Goal: Task Accomplishment & Management: Manage account settings

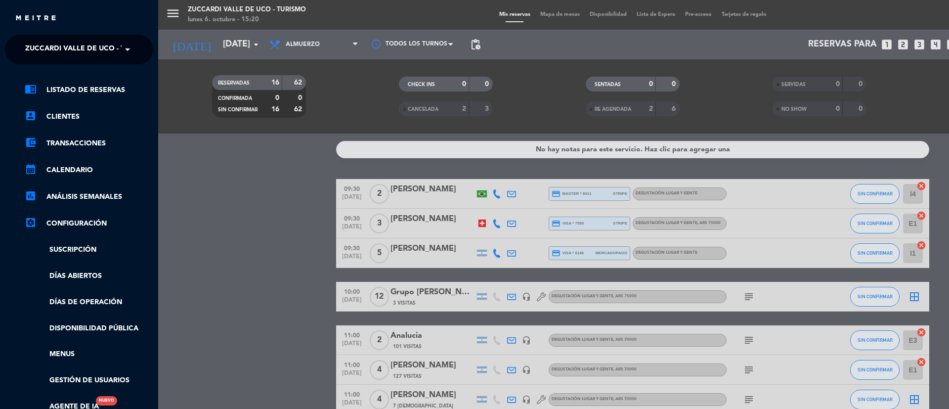
click at [132, 51] on span at bounding box center [130, 49] width 17 height 21
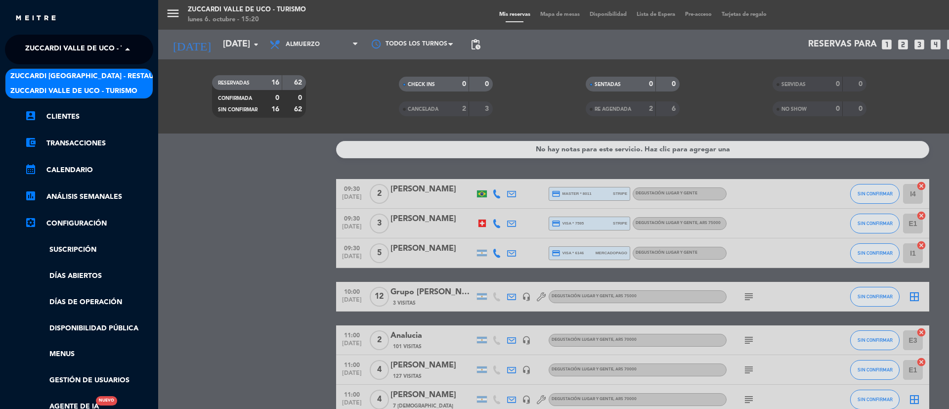
click at [128, 73] on span "Zuccardi [GEOGRAPHIC_DATA] - Restaurant [GEOGRAPHIC_DATA]" at bounding box center [128, 76] width 237 height 11
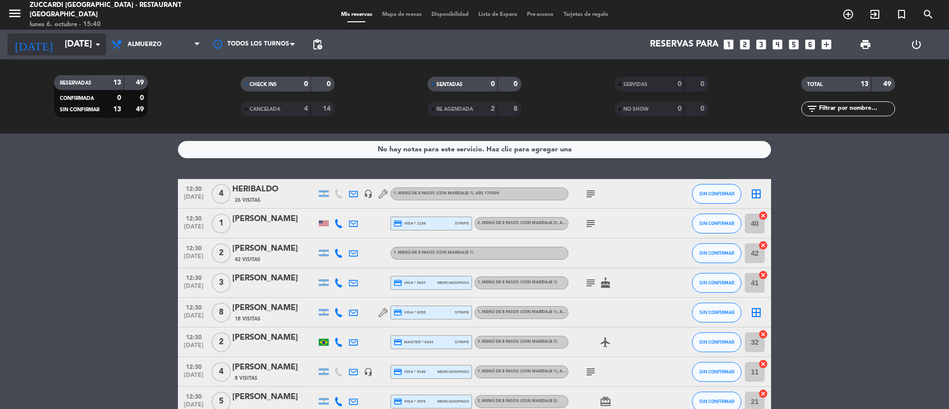
click at [78, 40] on input "[DATE]" at bounding box center [117, 45] width 115 height 20
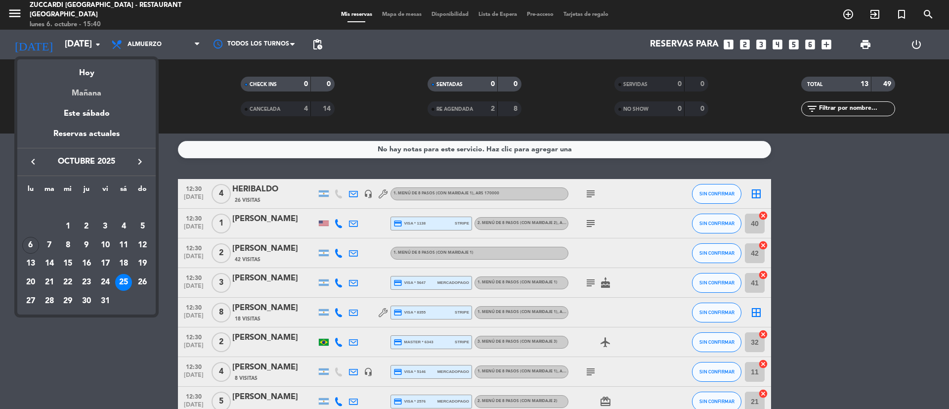
click at [109, 99] on div "Mañana" at bounding box center [86, 90] width 138 height 20
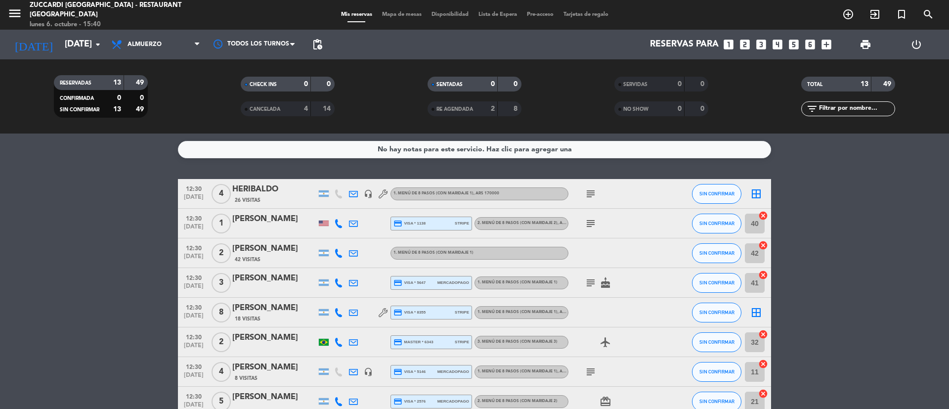
type input "[DATE]"
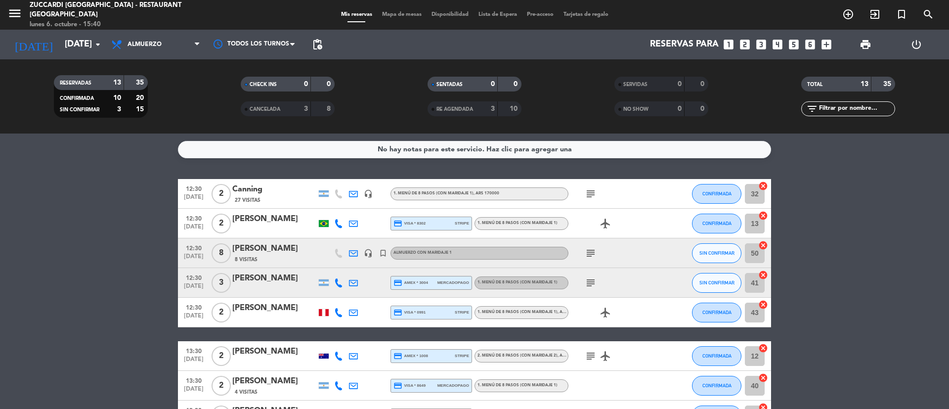
click at [14, 15] on icon "menu" at bounding box center [14, 13] width 15 height 15
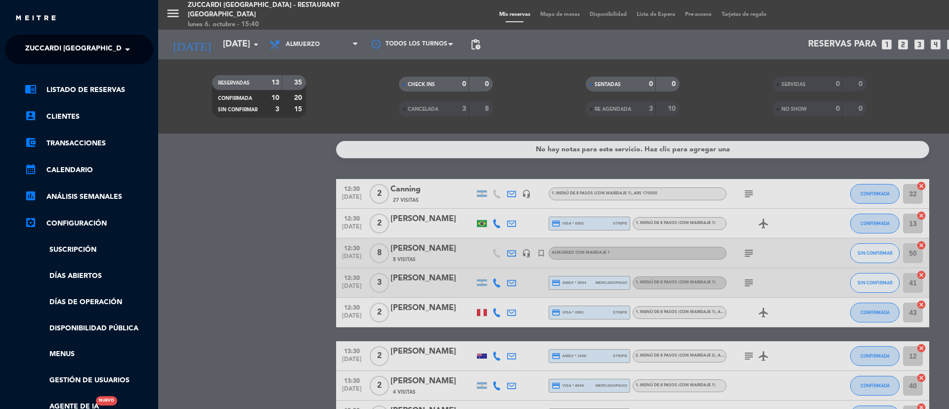
click at [134, 46] on span at bounding box center [130, 49] width 17 height 21
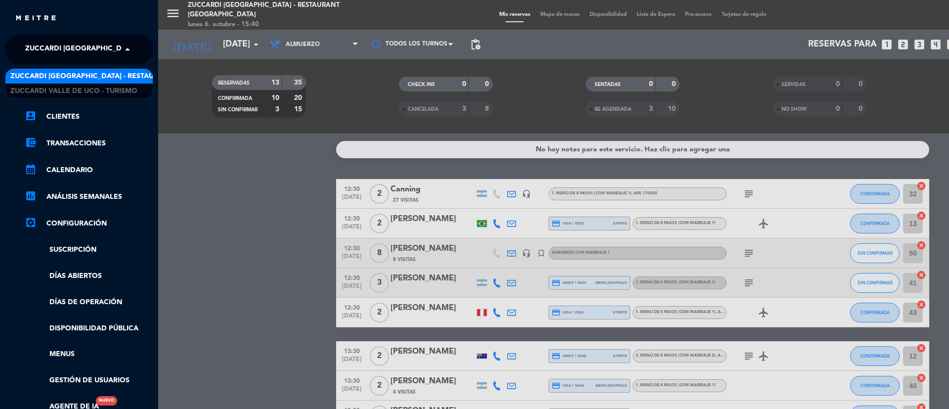
click at [117, 79] on span "Zuccardi [GEOGRAPHIC_DATA] - Restaurant [GEOGRAPHIC_DATA]" at bounding box center [128, 76] width 237 height 11
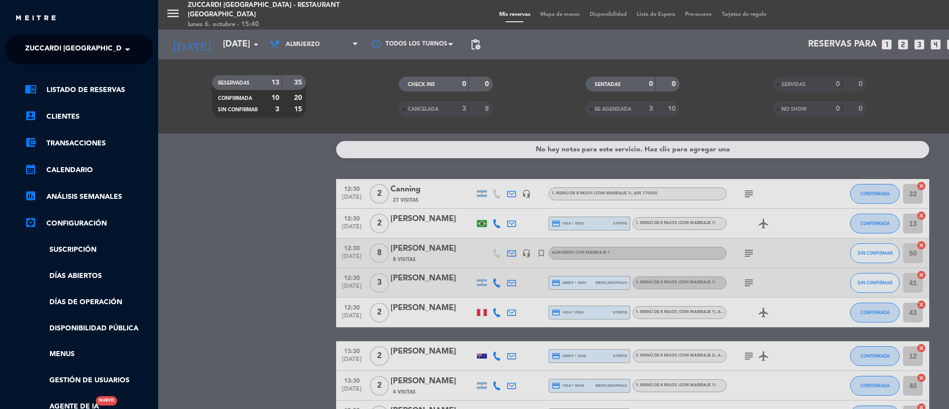
click at [80, 60] on ng-select "× Zuccardi [GEOGRAPHIC_DATA] - Restaurant [GEOGRAPHIC_DATA] ×" at bounding box center [79, 50] width 148 height 30
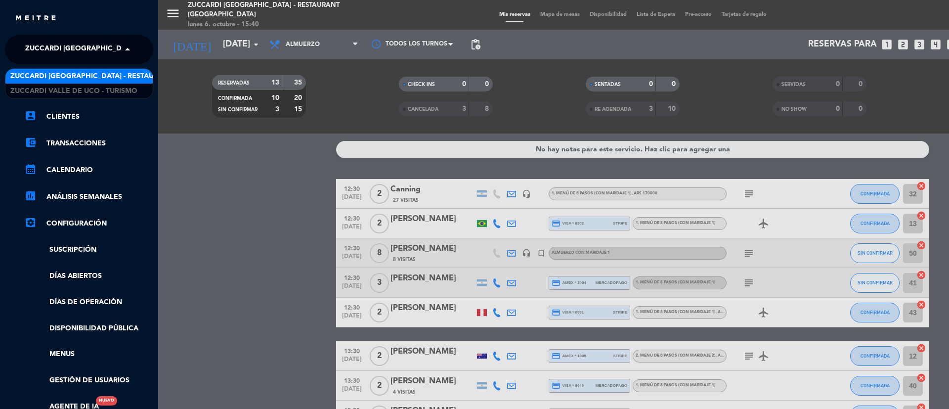
click at [90, 56] on span "Zuccardi [GEOGRAPHIC_DATA] - Restaurant [GEOGRAPHIC_DATA]" at bounding box center [143, 49] width 237 height 21
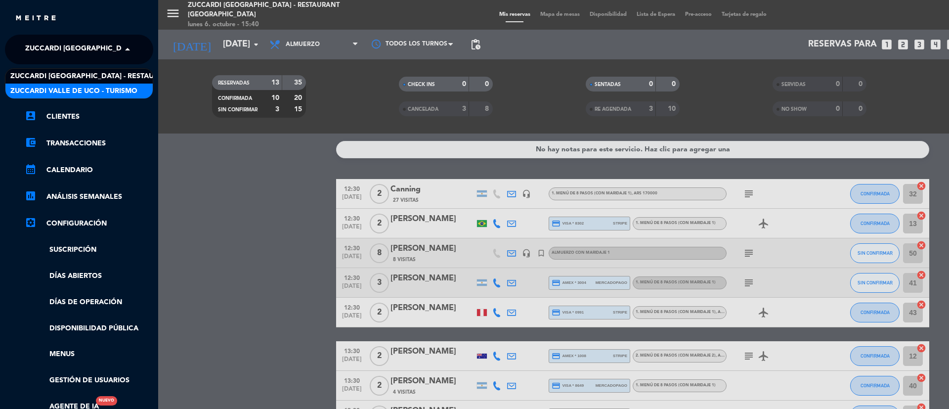
click at [79, 98] on div "Zuccardi Valle de Uco - Turismo" at bounding box center [78, 91] width 147 height 15
